Goal: Task Accomplishment & Management: Use online tool/utility

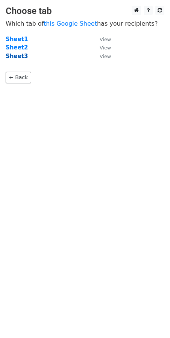
click at [15, 58] on strong "Sheet3" at bounding box center [17, 56] width 22 height 7
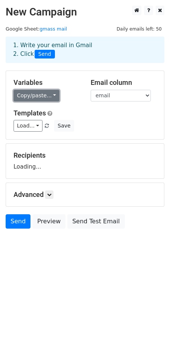
click at [49, 95] on link "Copy/paste..." at bounding box center [37, 96] width 46 height 12
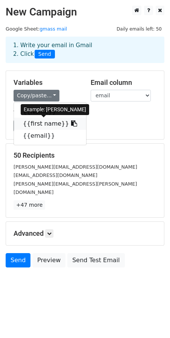
click at [71, 123] on icon at bounding box center [74, 123] width 6 height 6
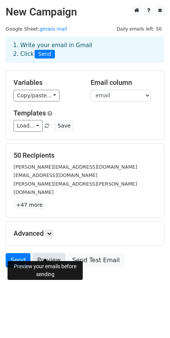
click at [43, 253] on link "Preview" at bounding box center [48, 260] width 33 height 14
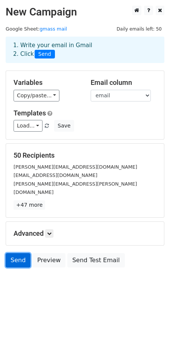
click at [13, 254] on link "Send" at bounding box center [18, 260] width 25 height 14
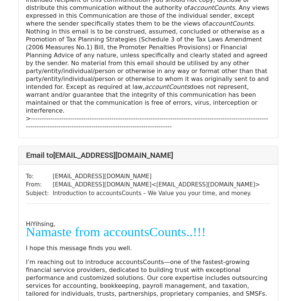
scroll to position [641, 0]
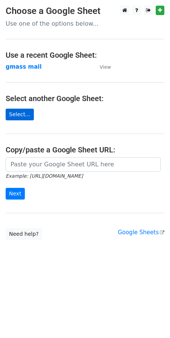
click at [21, 113] on link "Select..." at bounding box center [20, 115] width 28 height 12
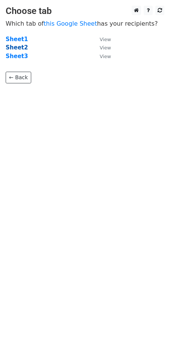
click at [16, 49] on strong "Sheet2" at bounding box center [17, 47] width 22 height 7
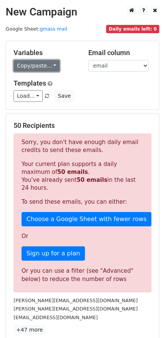
click at [49, 66] on link "Copy/paste..." at bounding box center [37, 66] width 46 height 12
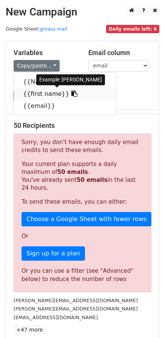
click at [71, 93] on icon at bounding box center [74, 93] width 6 height 6
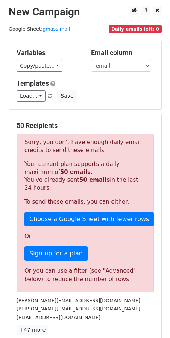
scroll to position [118, 0]
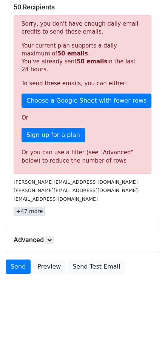
click at [20, 211] on link "+47 more" at bounding box center [30, 211] width 32 height 9
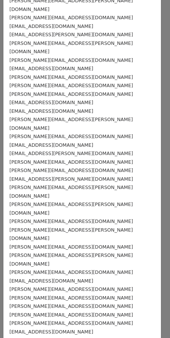
scroll to position [4, 0]
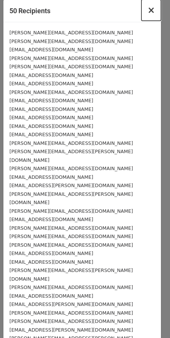
click at [148, 9] on span "×" at bounding box center [152, 10] width 8 height 11
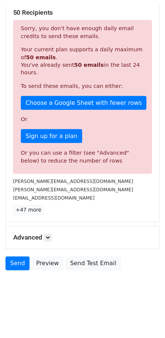
scroll to position [110, 0]
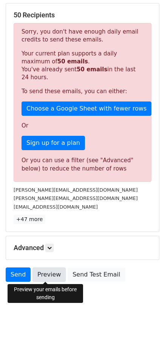
click at [42, 271] on link "Preview" at bounding box center [48, 274] width 33 height 14
